Goal: Communication & Community: Answer question/provide support

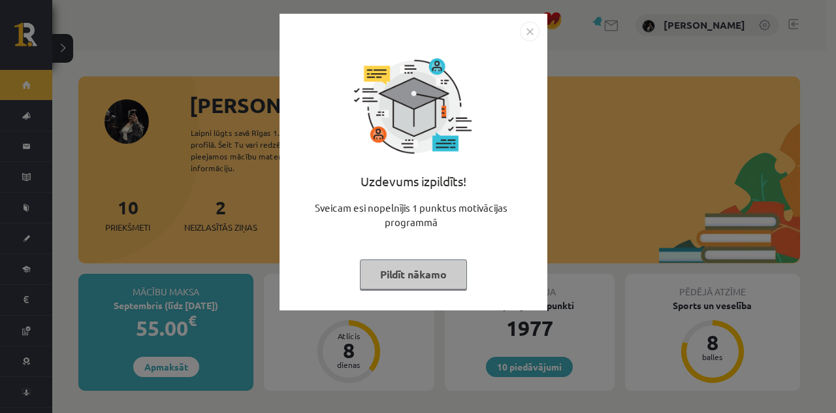
click at [428, 270] on button "Pildīt nākamo" at bounding box center [413, 274] width 107 height 30
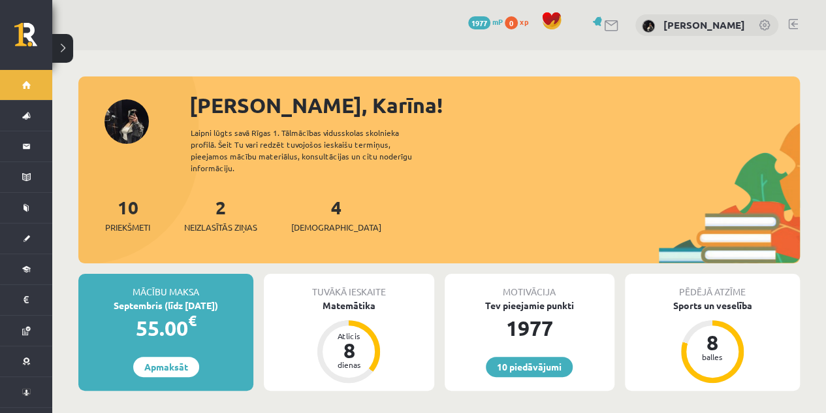
click at [310, 195] on div "4 Ieskaites" at bounding box center [336, 213] width 90 height 40
click at [320, 199] on link "4 Ieskaites" at bounding box center [336, 214] width 90 height 39
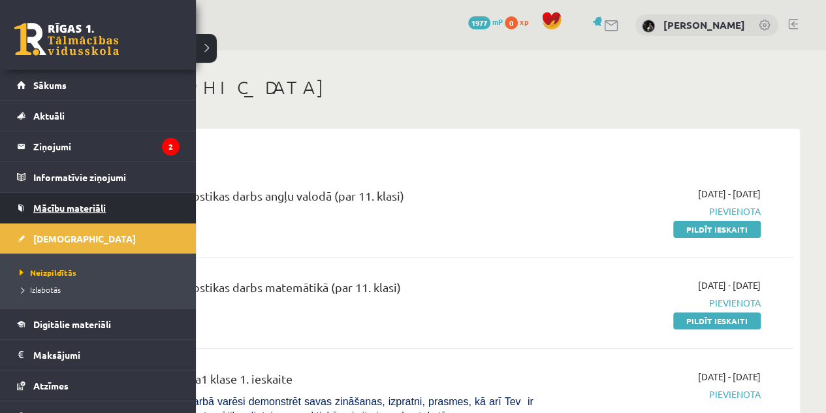
click at [72, 211] on span "Mācību materiāli" at bounding box center [69, 208] width 72 height 12
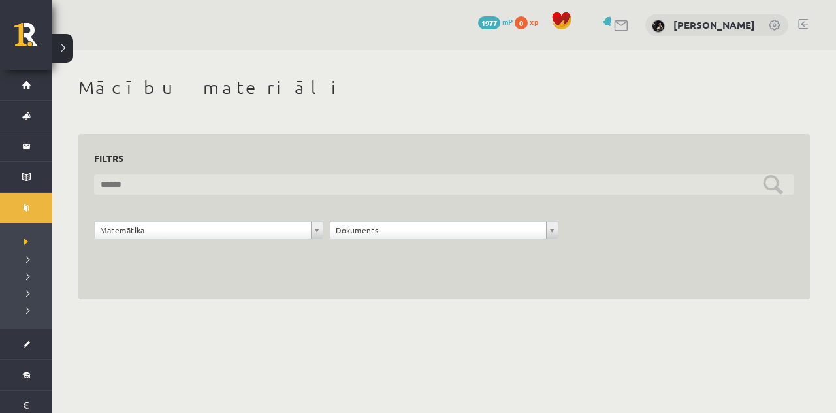
click at [349, 181] on input "text" at bounding box center [444, 184] width 700 height 20
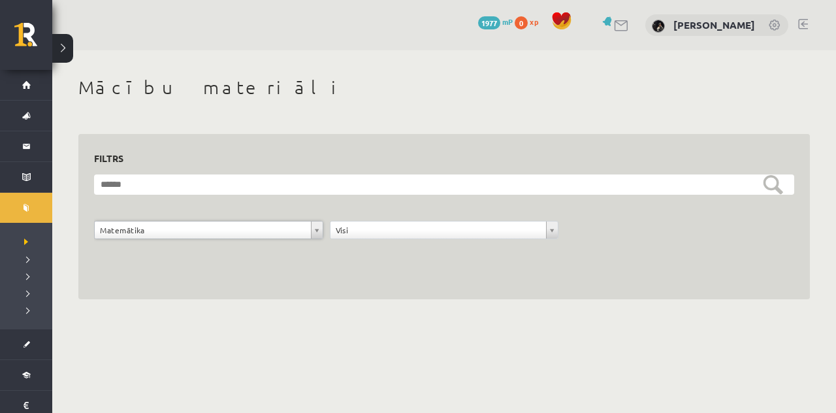
click at [375, 310] on div "**********" at bounding box center [444, 187] width 784 height 275
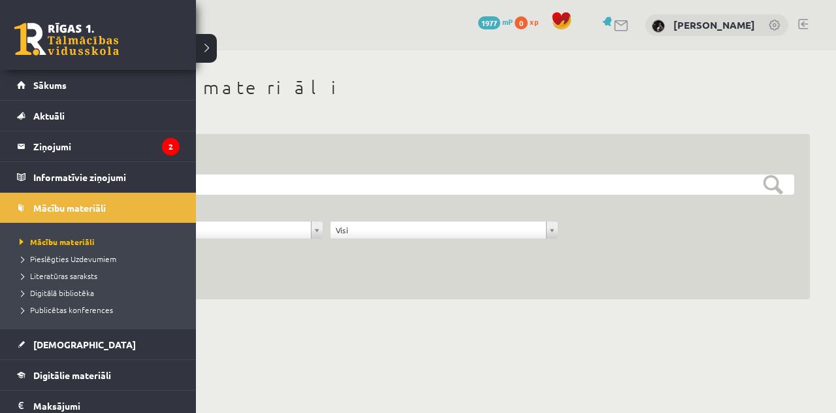
click at [77, 281] on li "Literatūras saraksts" at bounding box center [99, 275] width 167 height 17
click at [76, 270] on span "Literatūras saraksts" at bounding box center [62, 275] width 92 height 10
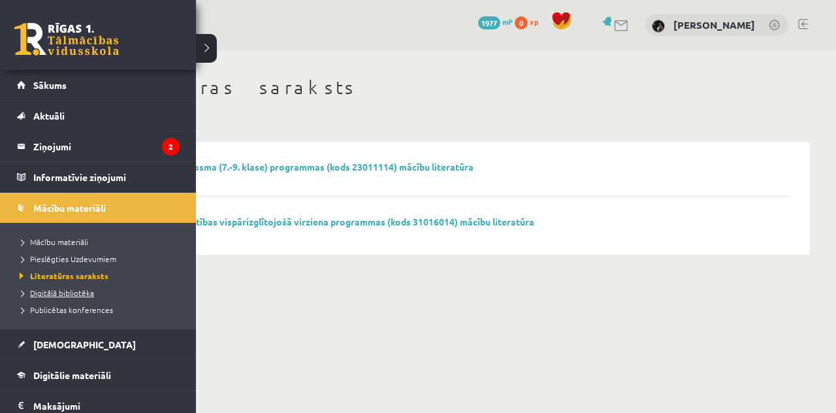
click at [63, 293] on span "Digitālā bibliotēka" at bounding box center [55, 292] width 78 height 10
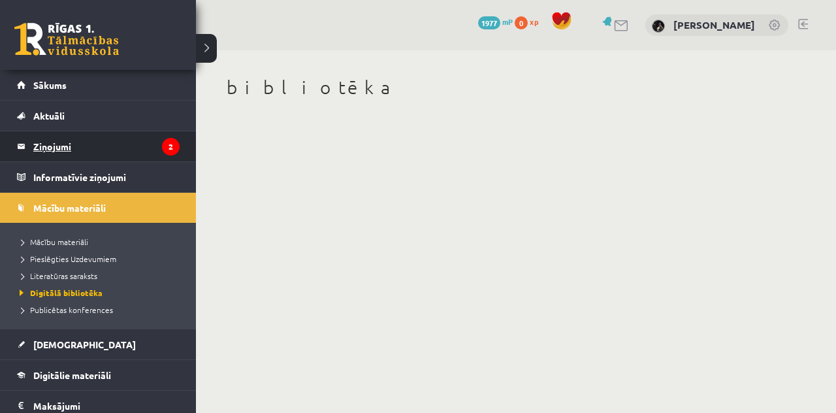
click at [82, 146] on legend "Ziņojumi 2" at bounding box center [106, 146] width 146 height 30
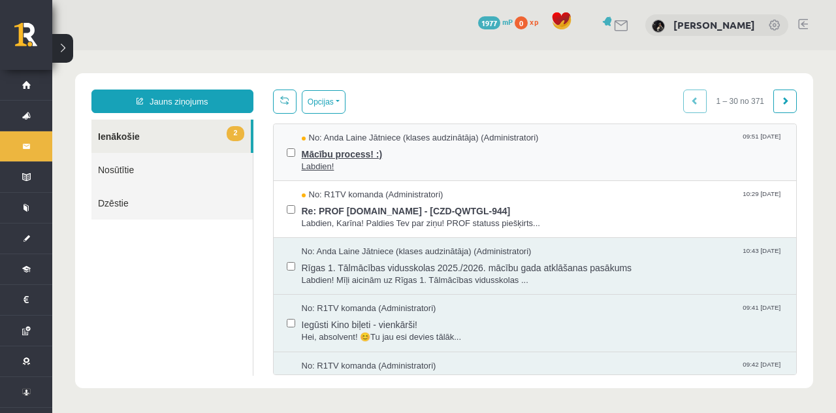
click at [388, 146] on span "Mācību process! :)" at bounding box center [543, 152] width 482 height 16
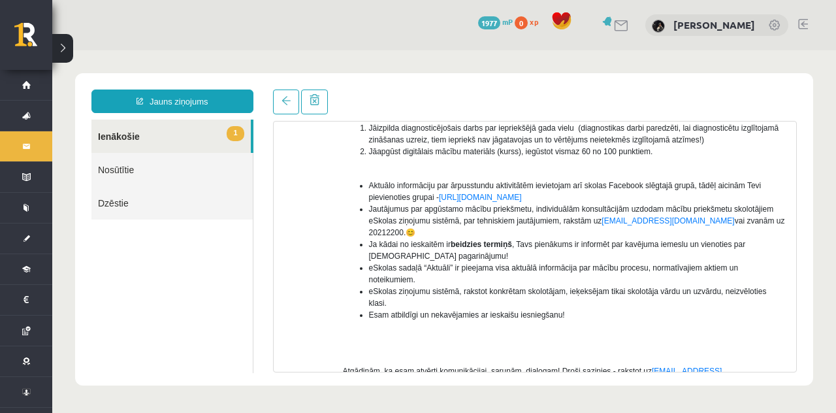
scroll to position [225, 0]
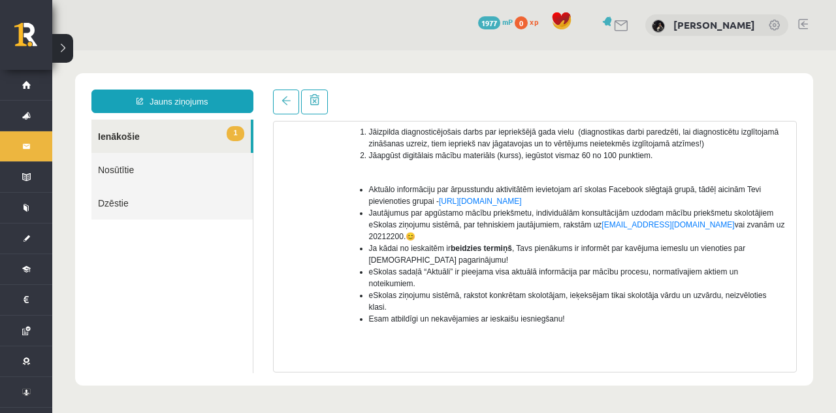
click at [178, 132] on link "1 Ienākošie" at bounding box center [170, 136] width 159 height 33
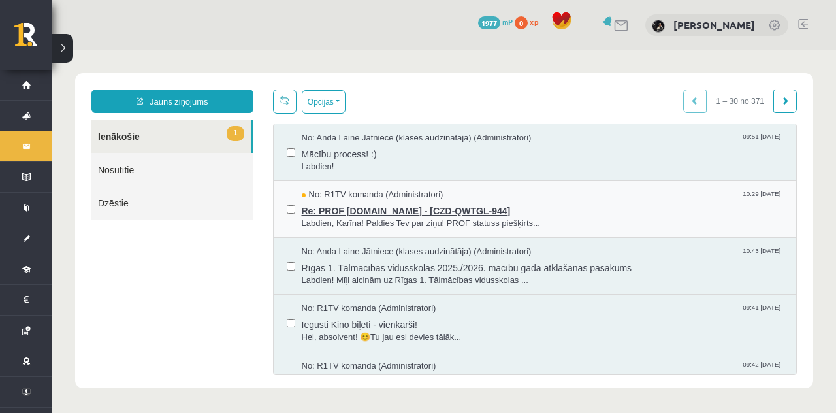
scroll to position [0, 0]
click at [385, 217] on span "Labdien, Karīna! Paldies Tev par ziņu! PROF statuss piešķirts..." at bounding box center [543, 223] width 482 height 12
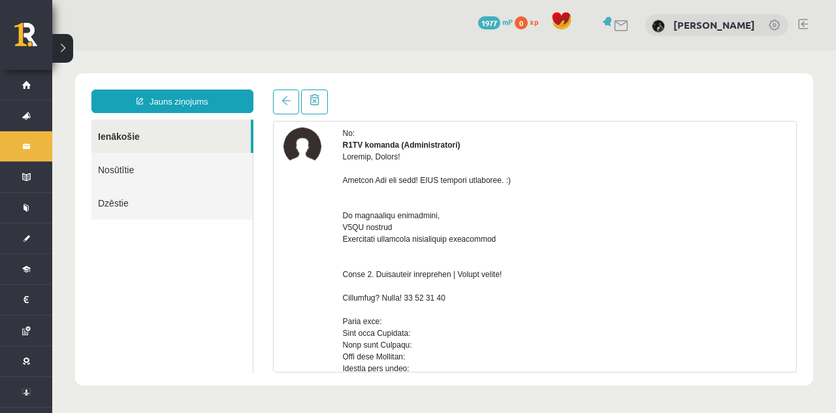
scroll to position [58, 0]
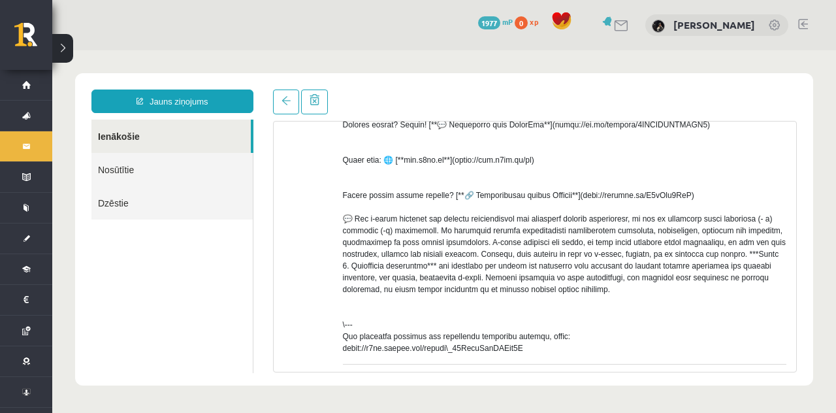
click at [385, 216] on div at bounding box center [565, 83] width 444 height 541
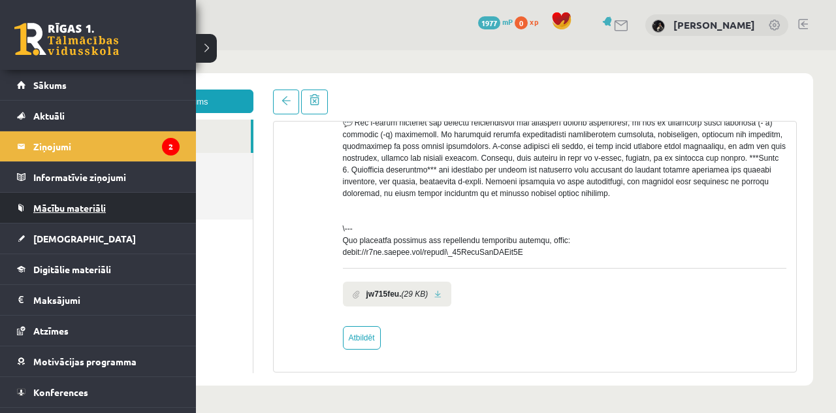
click at [50, 208] on span "Mācību materiāli" at bounding box center [69, 208] width 72 height 12
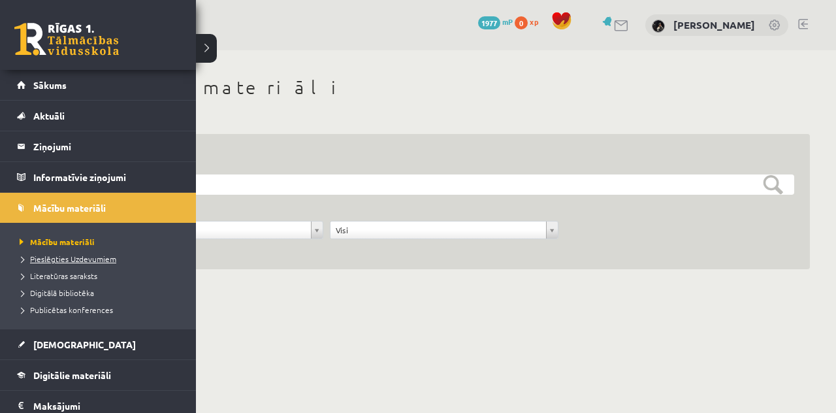
click at [98, 254] on span "Pieslēgties Uzdevumiem" at bounding box center [66, 258] width 100 height 10
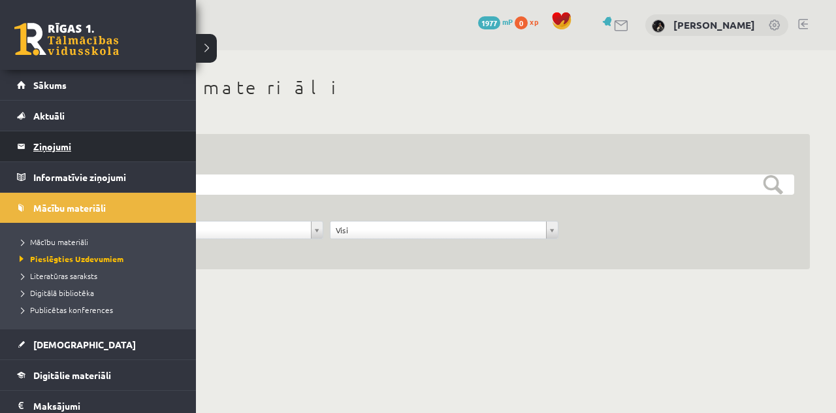
click at [43, 150] on legend "Ziņojumi 2" at bounding box center [106, 146] width 146 height 30
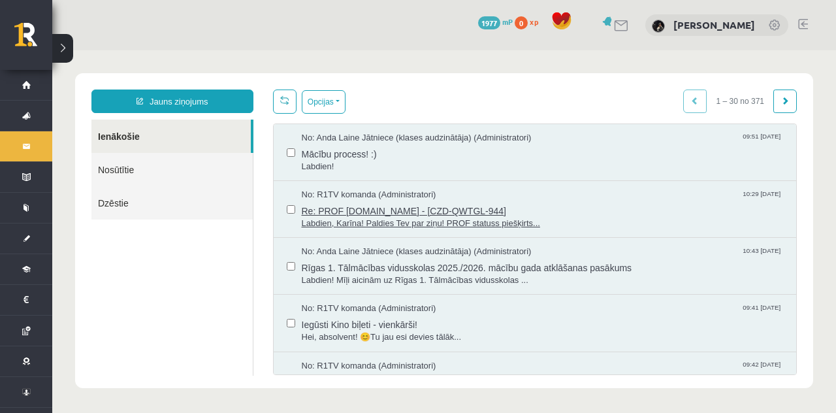
click at [409, 213] on span "Re: PROF uzdevuni.lv - [CZD-QWTGL-944]" at bounding box center [543, 209] width 482 height 16
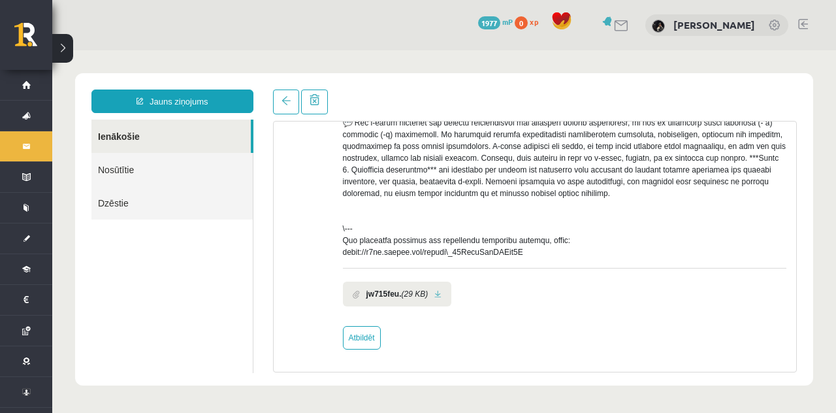
click at [439, 293] on link at bounding box center [437, 294] width 7 height 8
click at [374, 339] on link "Atbildēt" at bounding box center [362, 338] width 38 height 24
type input "**********"
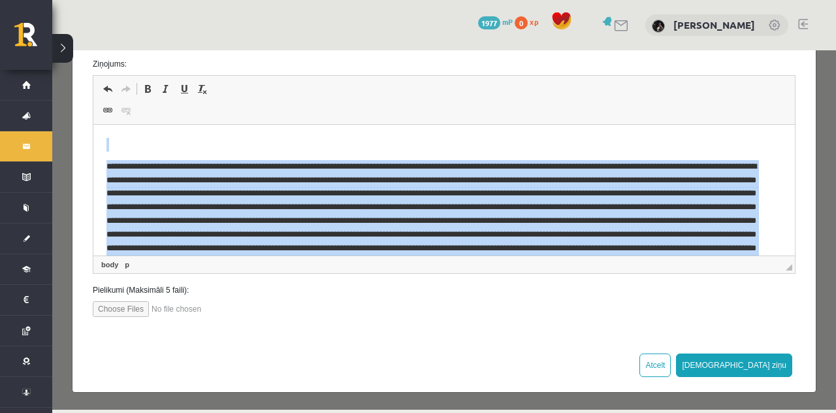
drag, startPoint x: 562, startPoint y: 240, endPoint x: 187, endPoint y: 182, distance: 380.1
click at [146, 125] on html at bounding box center [443, 223] width 701 height 197
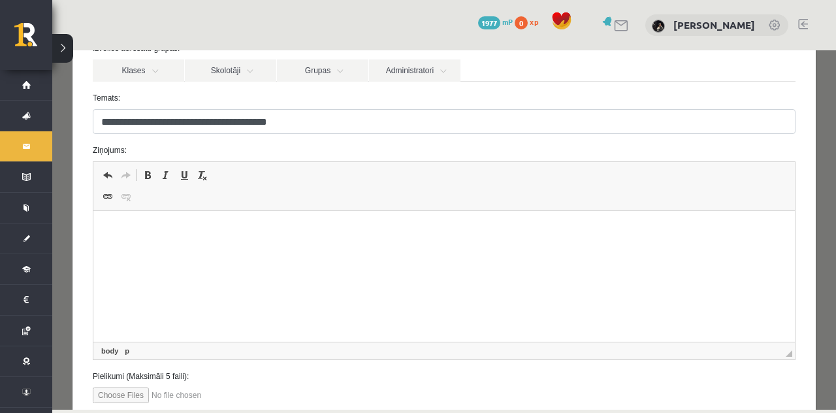
scroll to position [152, 0]
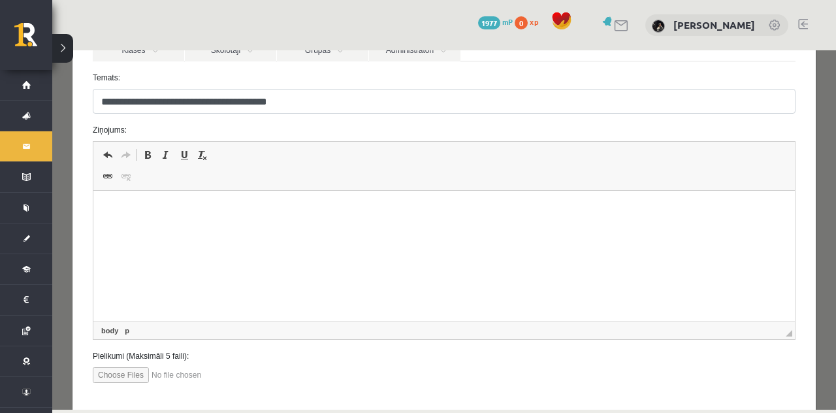
click at [174, 231] on html at bounding box center [443, 211] width 701 height 40
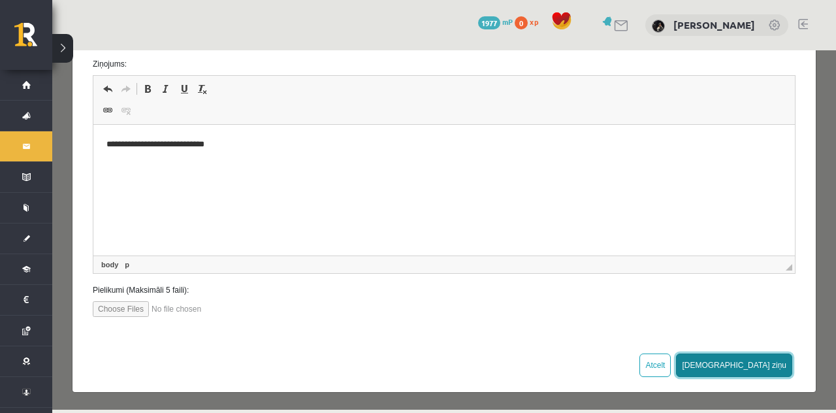
click at [764, 364] on button "Sūtīt ziņu" at bounding box center [734, 365] width 116 height 24
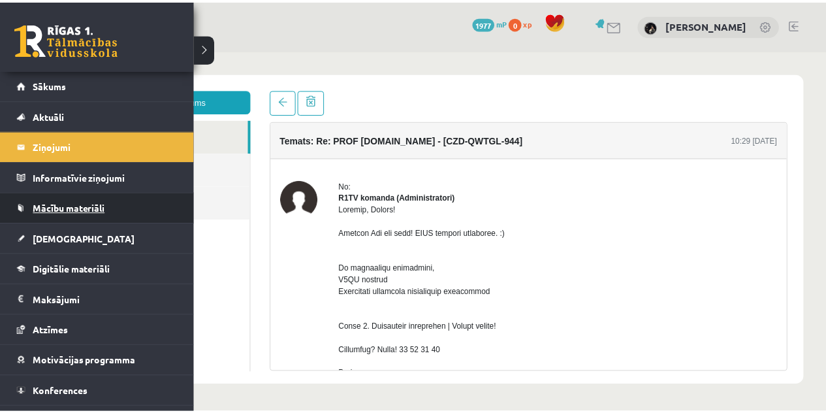
scroll to position [0, 0]
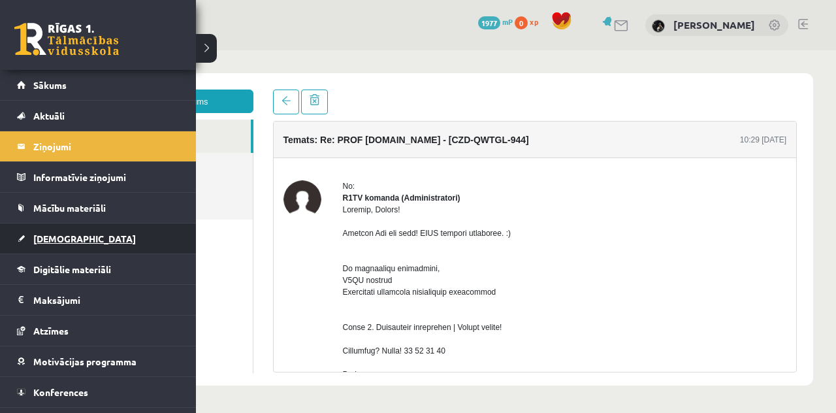
click at [63, 227] on link "[DEMOGRAPHIC_DATA]" at bounding box center [98, 238] width 163 height 30
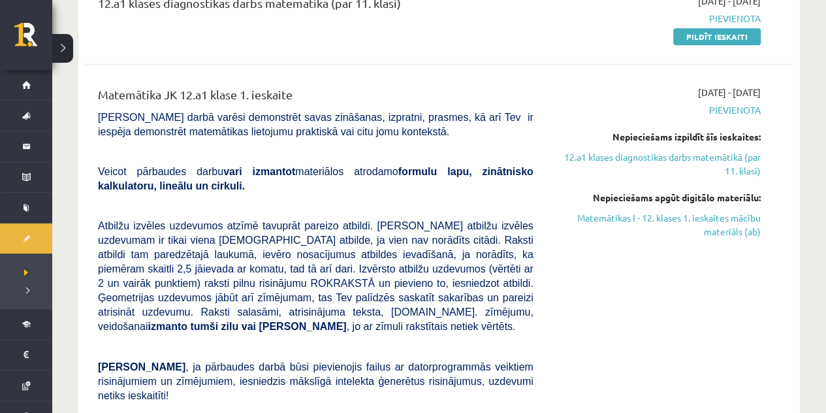
scroll to position [288, 0]
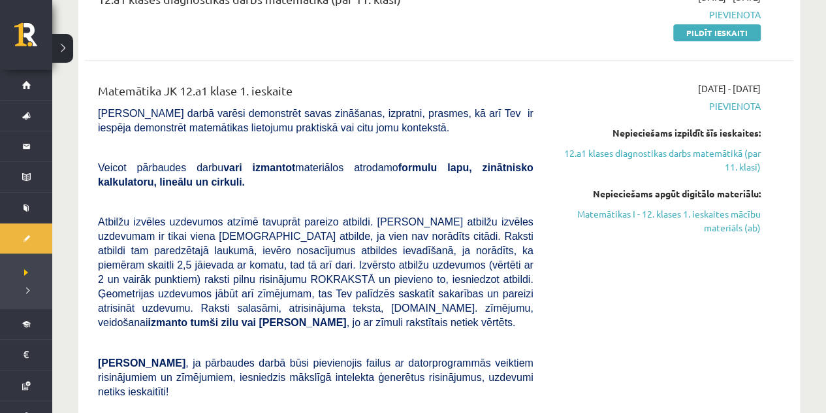
drag, startPoint x: 701, startPoint y: 154, endPoint x: 813, endPoint y: 334, distance: 211.5
click at [687, 152] on link "12.a1 klases diagnostikas darbs matemātikā (par 11. klasi)" at bounding box center [657, 159] width 208 height 27
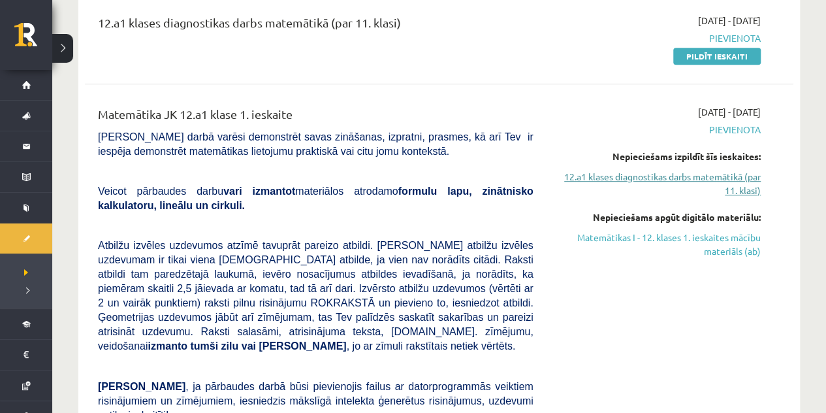
click at [747, 180] on link "12.a1 klases diagnostikas darbs matemātikā (par 11. klasi)" at bounding box center [657, 183] width 208 height 27
click at [745, 187] on link "12.a1 klases diagnostikas darbs matemātikā (par 11. klasi)" at bounding box center [657, 183] width 208 height 27
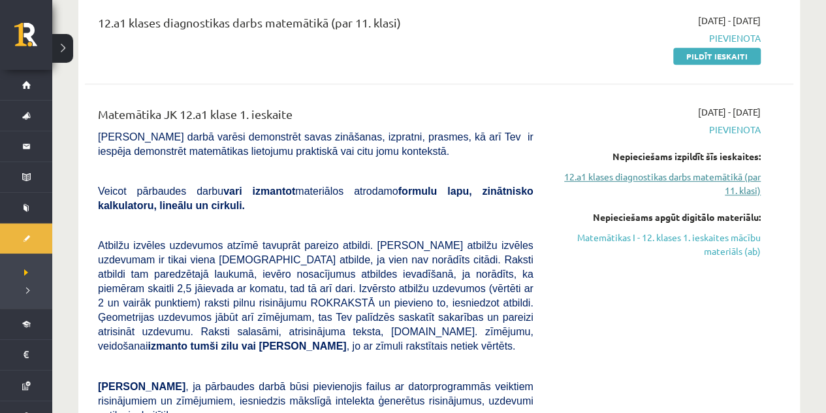
click at [745, 187] on link "12.a1 klases diagnostikas darbs matemātikā (par 11. klasi)" at bounding box center [657, 183] width 208 height 27
click at [732, 126] on span "Pievienota" at bounding box center [657, 130] width 208 height 14
click at [694, 176] on link "12.a1 klases diagnostikas darbs matemātikā (par 11. klasi)" at bounding box center [657, 183] width 208 height 27
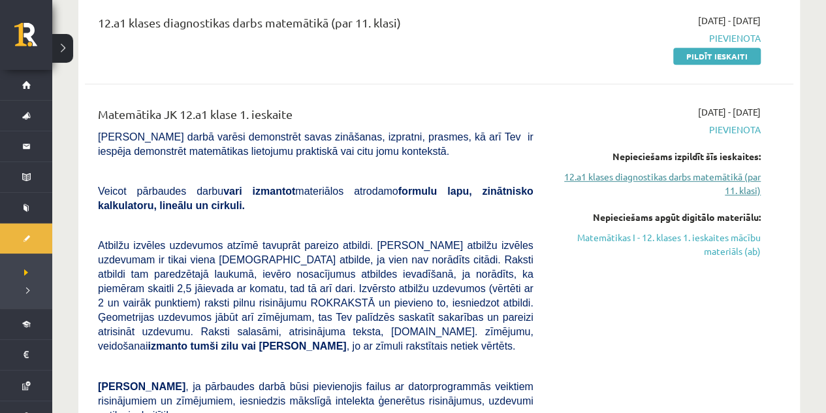
click at [694, 176] on link "12.a1 klases diagnostikas darbs matemātikā (par 11. klasi)" at bounding box center [657, 183] width 208 height 27
click at [734, 176] on link "12.a1 klases diagnostikas darbs matemātikā (par 11. klasi)" at bounding box center [657, 183] width 208 height 27
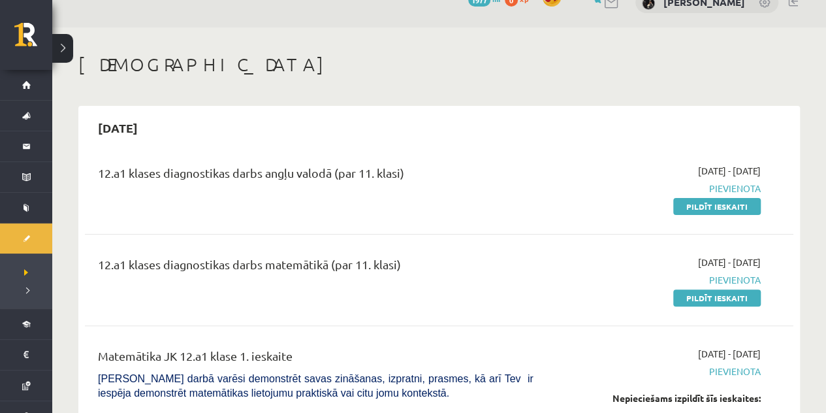
scroll to position [31, 0]
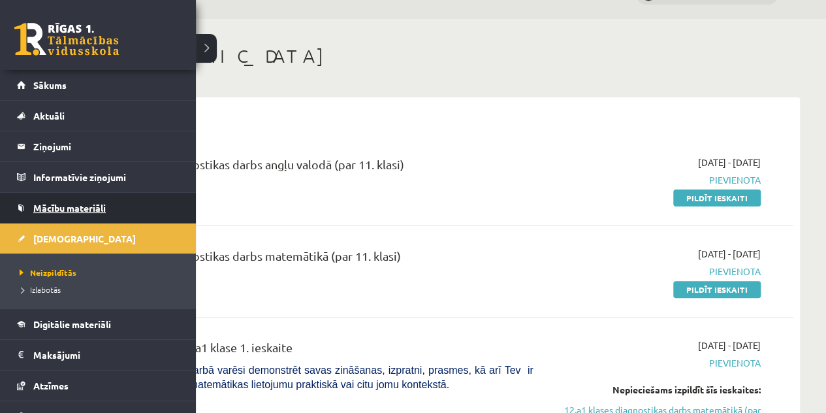
click at [57, 212] on span "Mācību materiāli" at bounding box center [69, 208] width 72 height 12
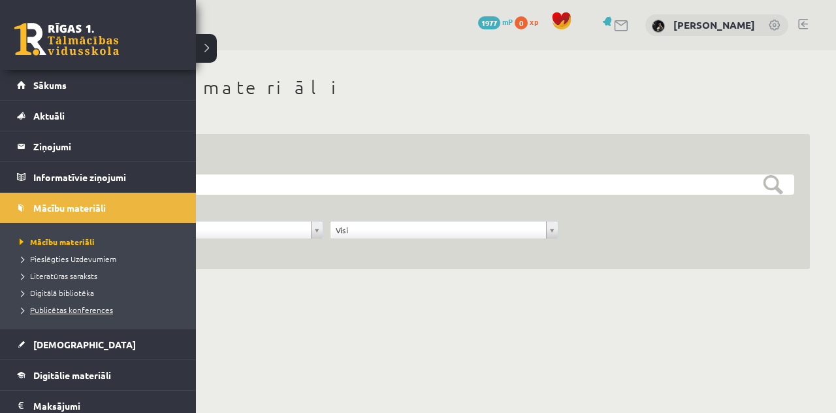
click at [63, 307] on span "Publicētas konferences" at bounding box center [64, 309] width 97 height 10
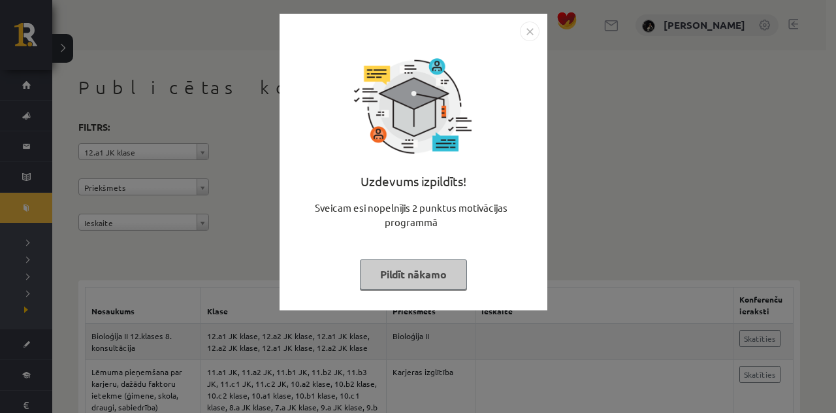
click at [377, 275] on button "Pildīt nākamo" at bounding box center [413, 274] width 107 height 30
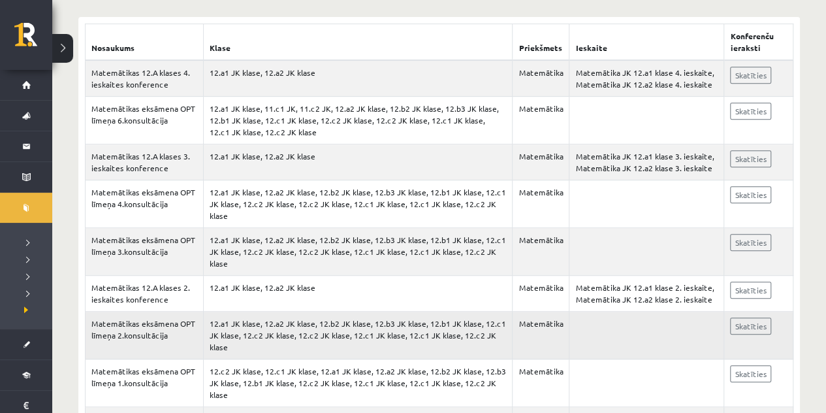
scroll to position [285, 0]
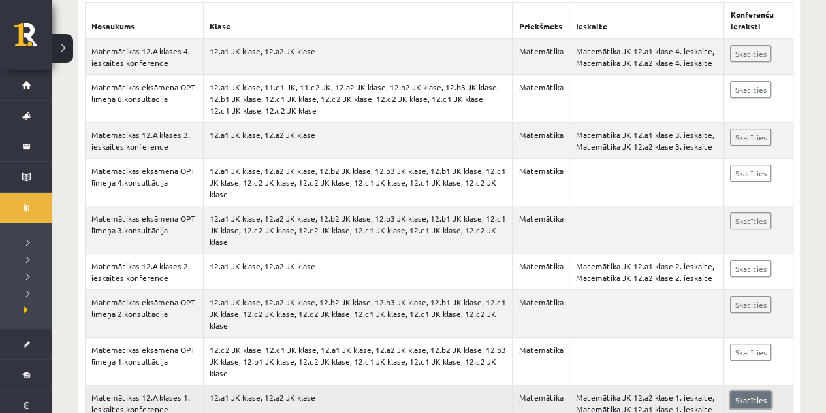
click at [747, 391] on link "Skatīties" at bounding box center [750, 399] width 41 height 17
